Goal: Information Seeking & Learning: Learn about a topic

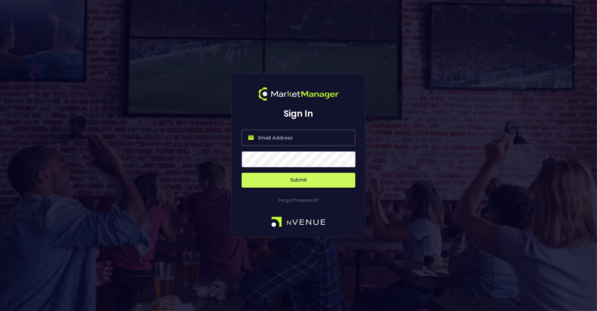
type input "[PERSON_NAME][EMAIL_ADDRESS][DOMAIN_NAME]"
click at [254, 180] on button "Submit" at bounding box center [299, 180] width 114 height 15
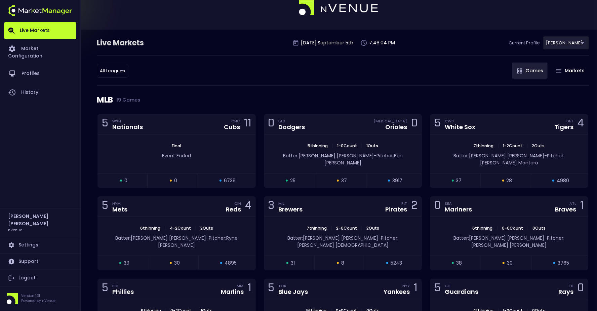
scroll to position [13, 0]
click at [479, 160] on div "7th Inning | 1 - 2 Count | 2 Outs Batter: [PERSON_NAME]: [PERSON_NAME] [PERSON_…" at bounding box center [509, 154] width 158 height 39
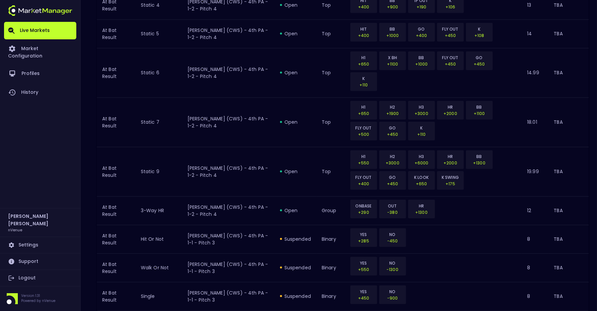
scroll to position [740, 0]
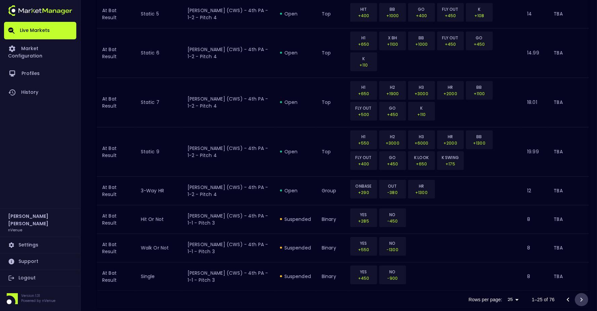
click at [581, 297] on icon "Go to next page" at bounding box center [581, 299] width 2 height 4
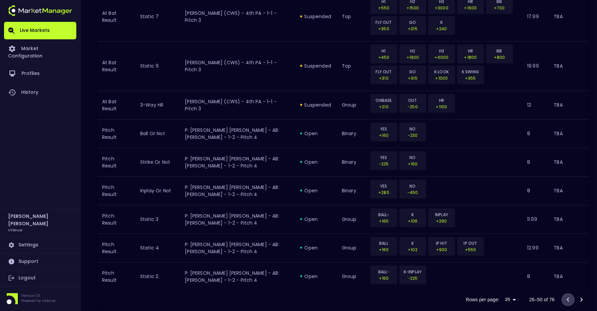
click at [568, 296] on icon "Go to previous page" at bounding box center [568, 300] width 8 height 8
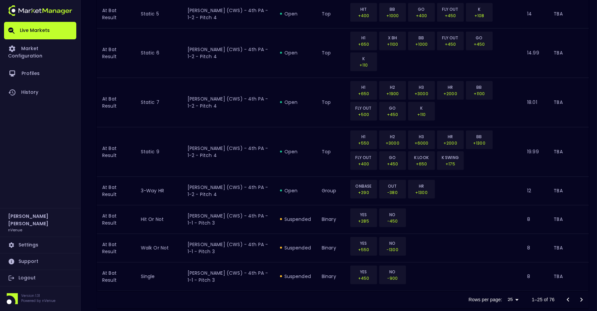
click at [582, 297] on icon "Go to next page" at bounding box center [581, 299] width 2 height 4
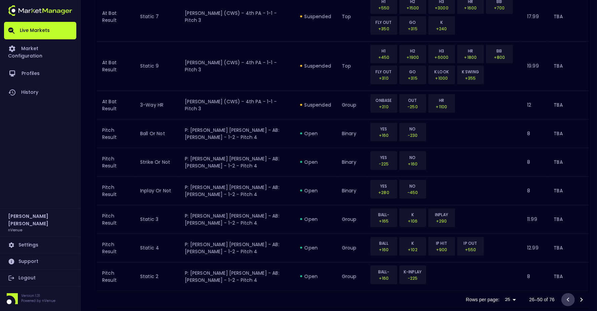
click at [569, 296] on icon "Go to previous page" at bounding box center [568, 300] width 8 height 8
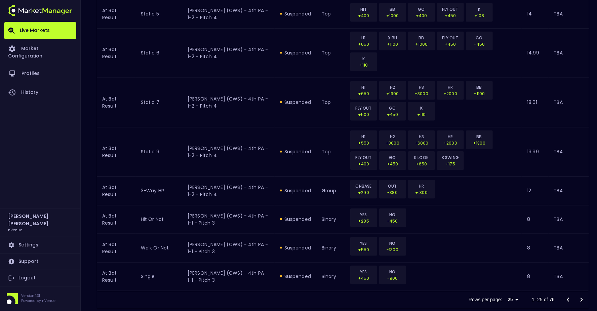
click at [582, 296] on icon "Go to next page" at bounding box center [581, 300] width 8 height 8
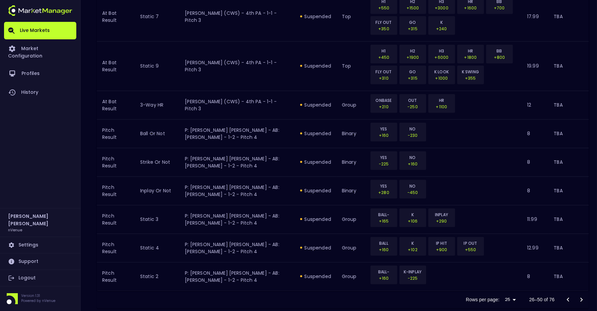
click at [565, 296] on icon "Go to previous page" at bounding box center [568, 300] width 8 height 8
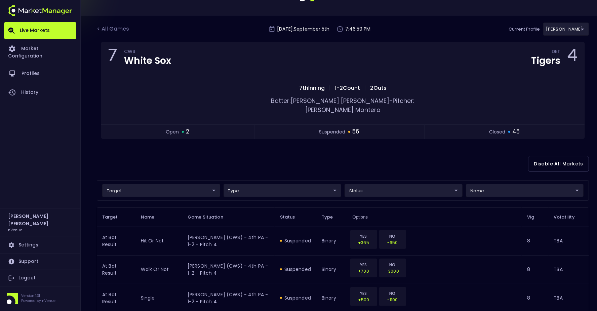
scroll to position [0, 0]
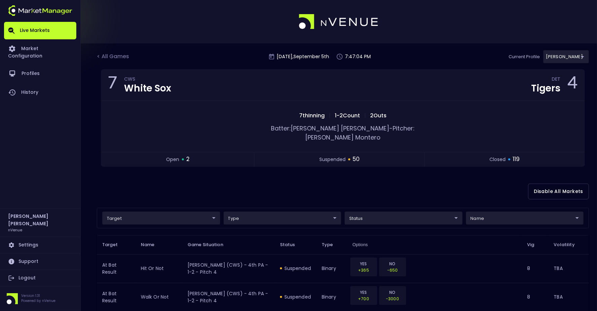
click at [202, 56] on div "< All Games [DATE] 7:47:04 PM Current Profile [PERSON_NAME] 0a763355-b225-40e6-…" at bounding box center [343, 59] width 492 height 19
click at [195, 57] on div "< All Games [DATE] 7:47:08 PM Current Profile [PERSON_NAME] 0a763355-b225-40e6-…" at bounding box center [343, 59] width 492 height 19
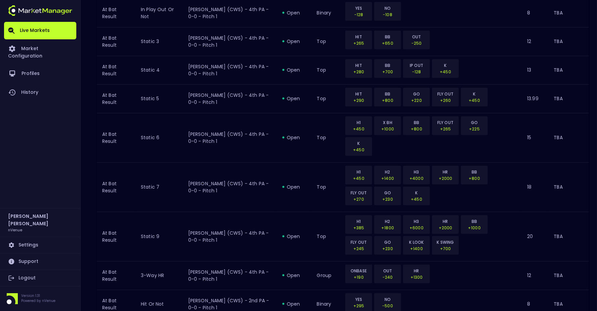
scroll to position [719, 0]
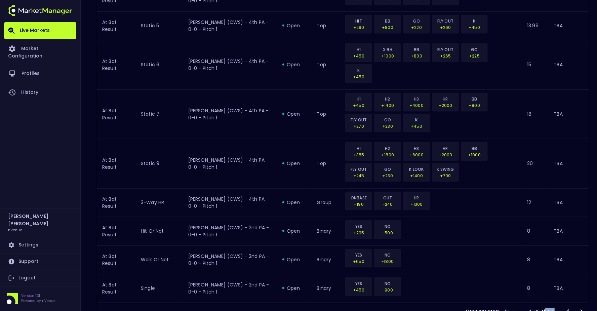
drag, startPoint x: 544, startPoint y: 286, endPoint x: 554, endPoint y: 285, distance: 9.5
click at [555, 303] on div "Rows per page: 25 25 1–25 of 253" at bounding box center [343, 311] width 492 height 17
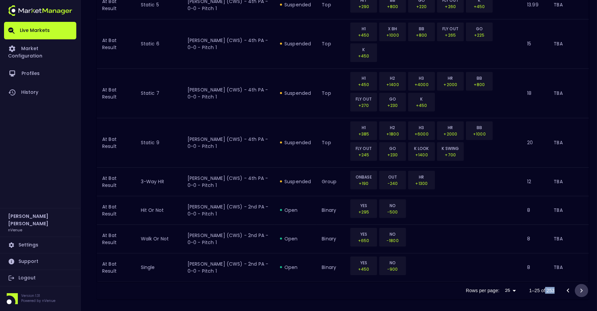
click at [582, 287] on icon "Go to next page" at bounding box center [581, 291] width 8 height 8
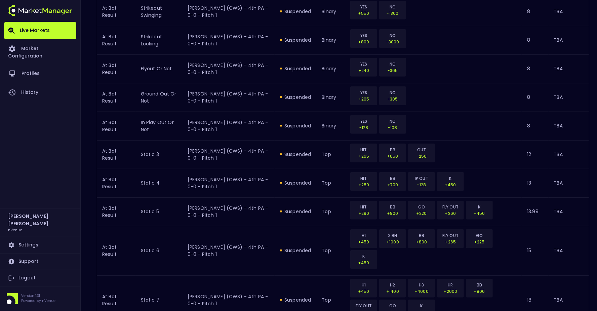
scroll to position [268, 0]
